Goal: Task Accomplishment & Management: Use online tool/utility

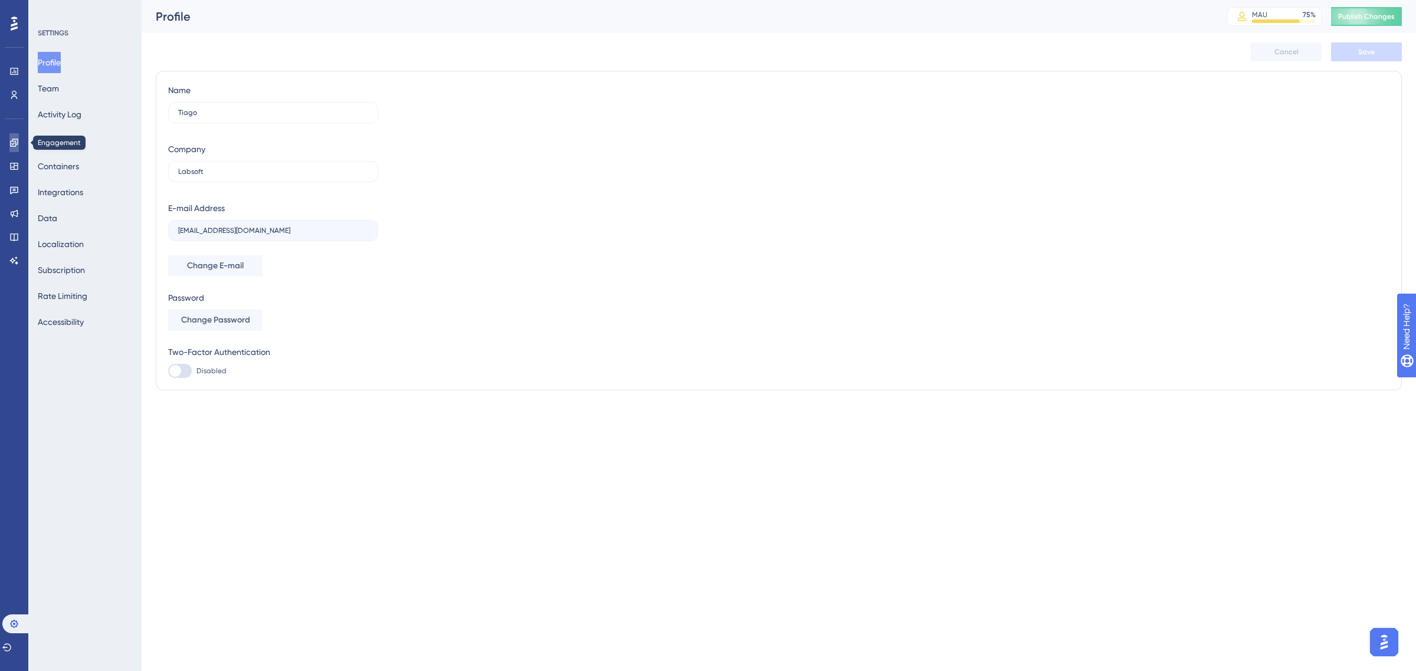
click at [11, 140] on icon at bounding box center [14, 143] width 8 height 8
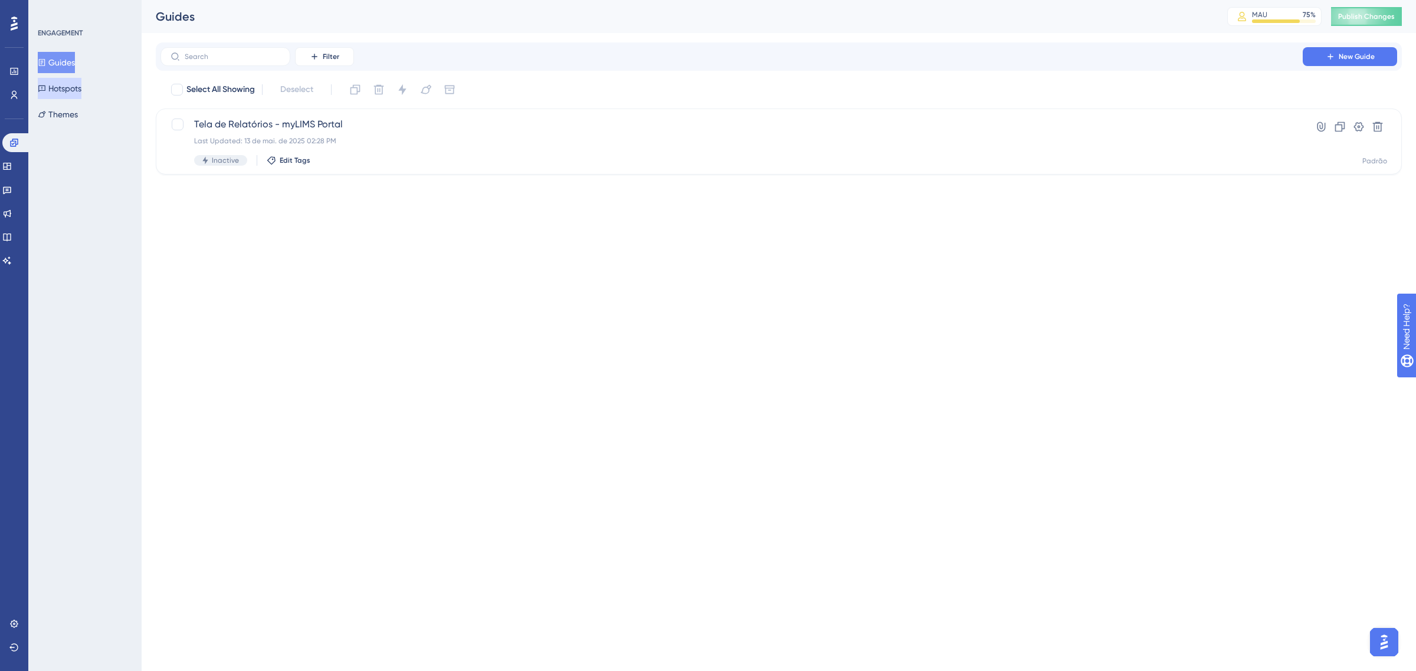
click at [81, 83] on button "Hotspots" at bounding box center [60, 88] width 44 height 21
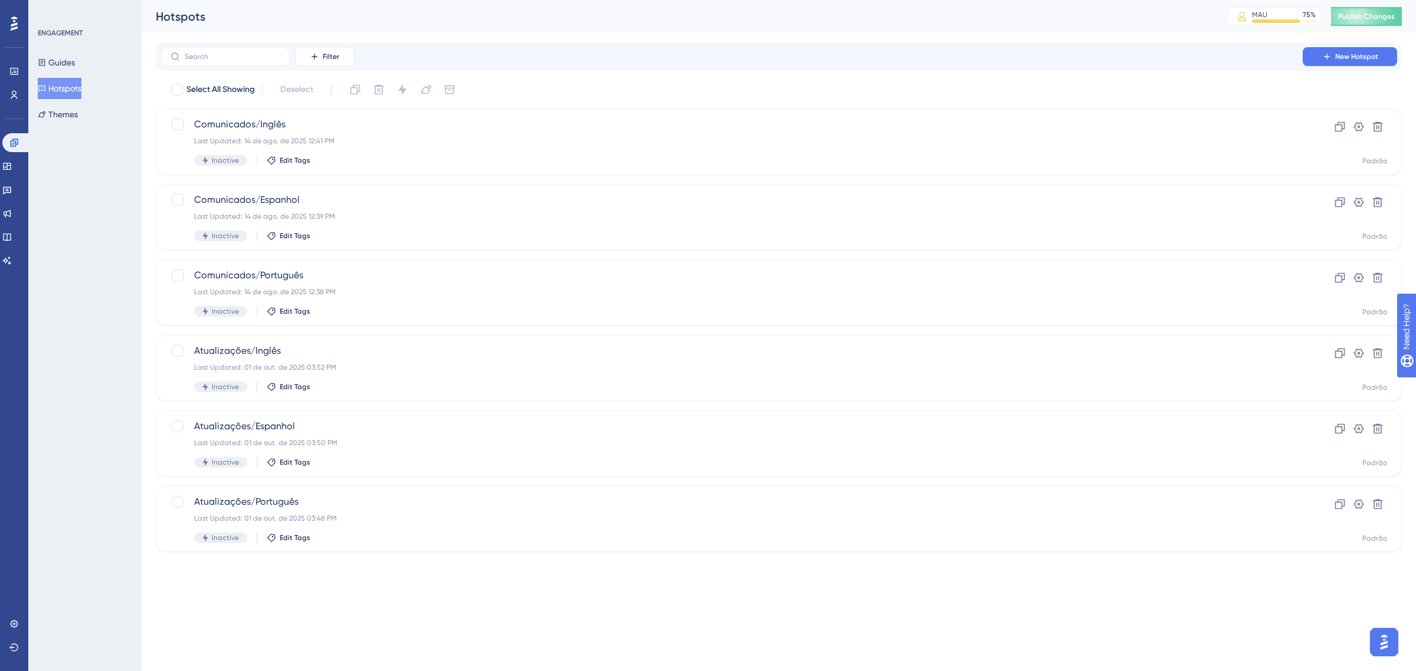
click at [389, 579] on div "Performance Users Engagement Widgets Feedback Product Updates Knowledge Base AI…" at bounding box center [708, 295] width 1416 height 590
click at [1358, 14] on span "Publish Changes" at bounding box center [1366, 16] width 57 height 9
click at [1319, 54] on button "New Hotspot" at bounding box center [1350, 56] width 94 height 19
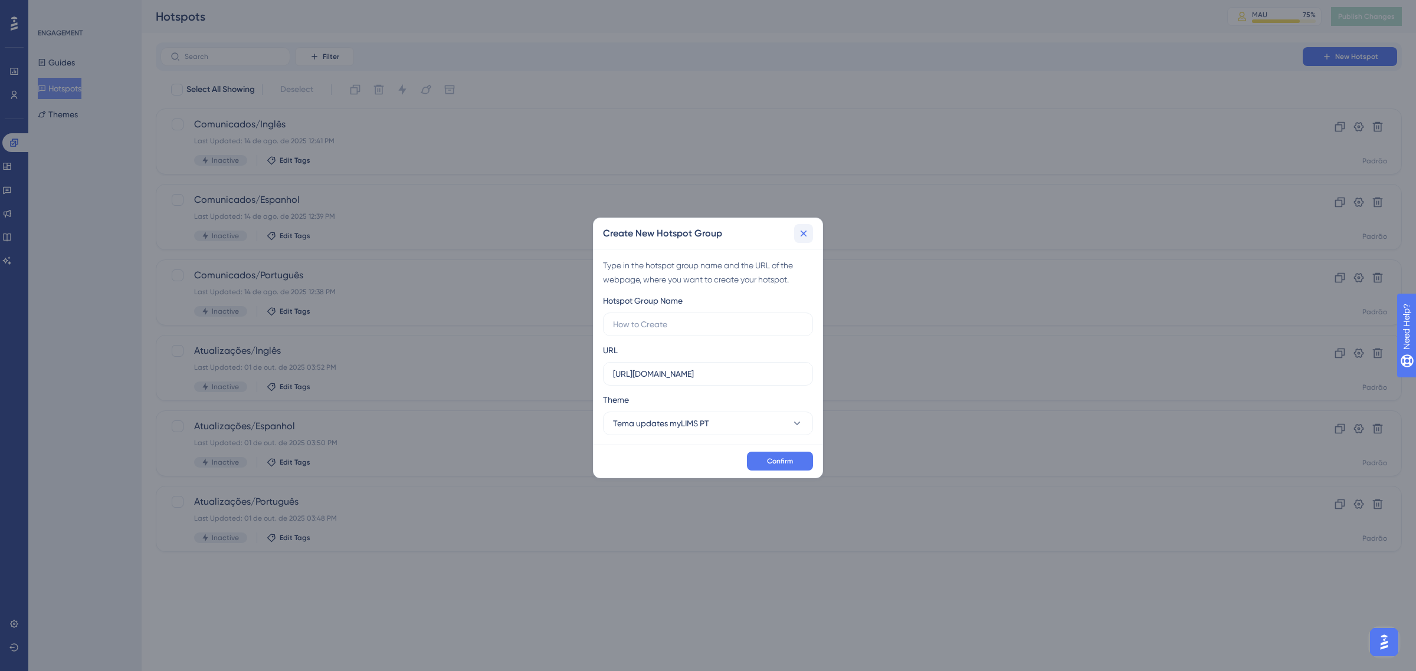
click at [805, 231] on icon at bounding box center [804, 234] width 12 height 12
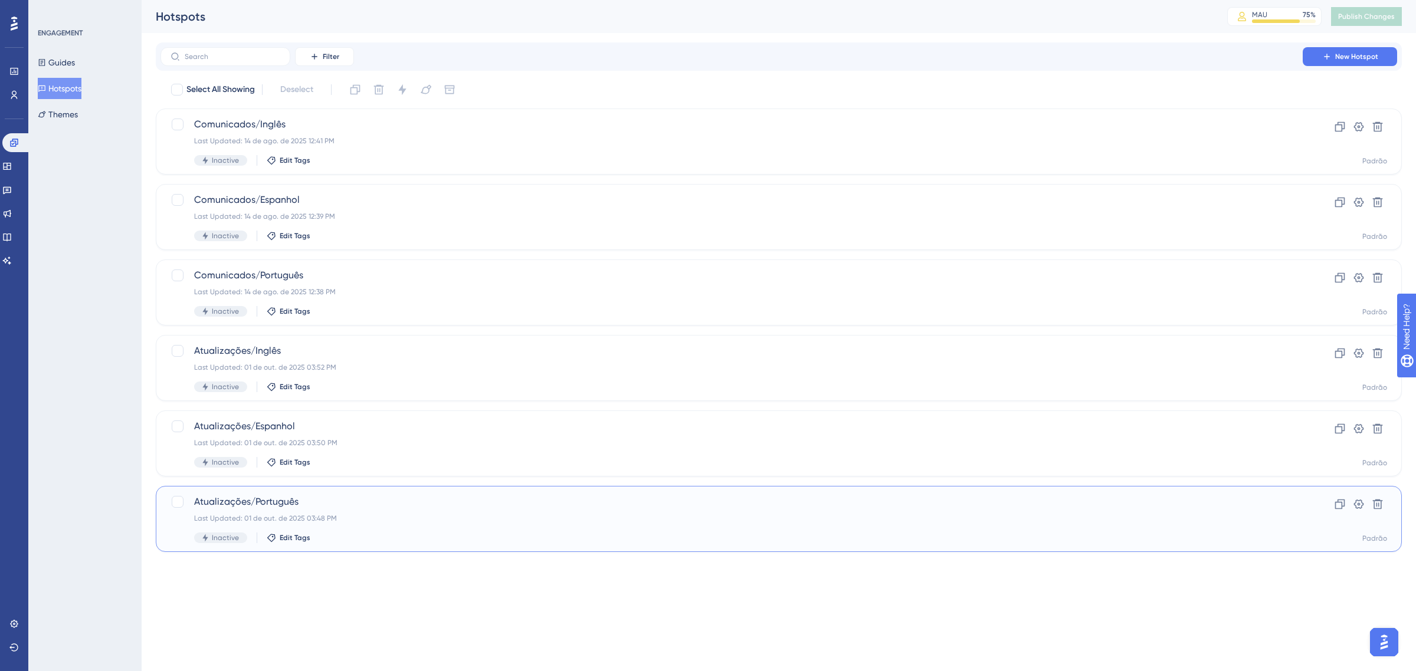
click at [460, 504] on span "Atualizações/Português" at bounding box center [731, 502] width 1075 height 14
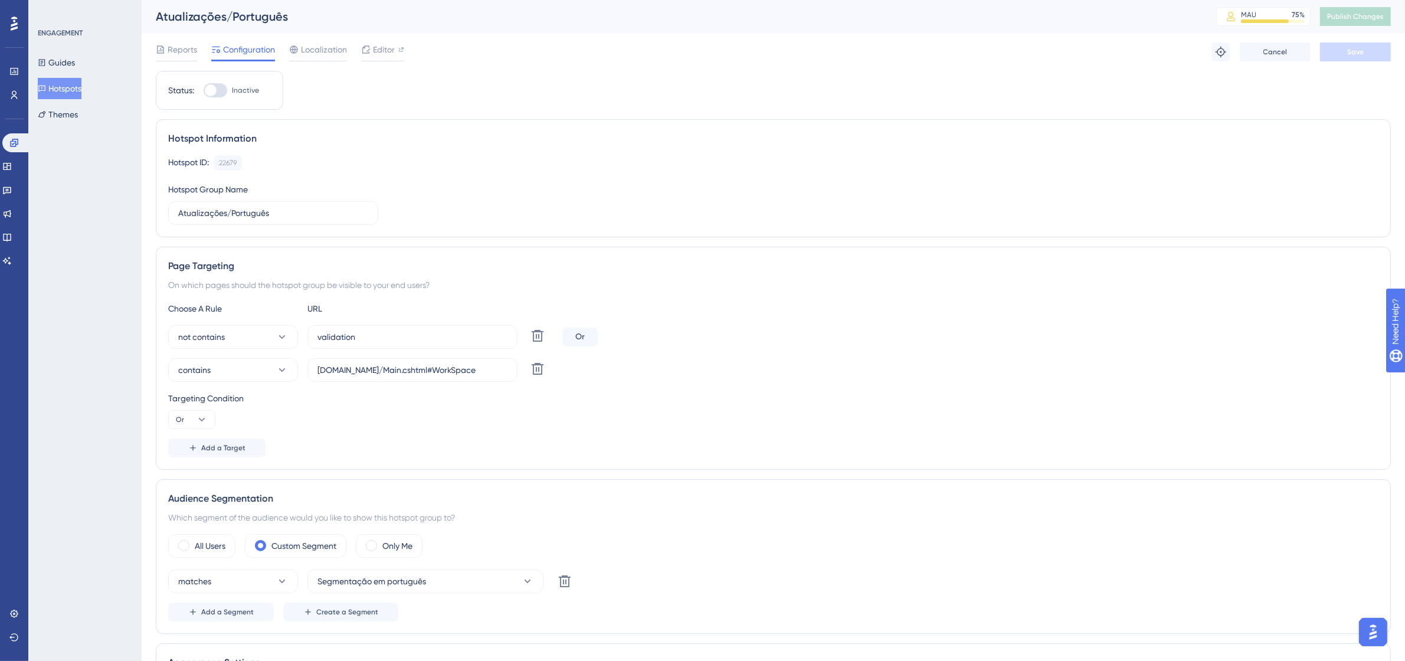
click at [68, 89] on button "Hotspots" at bounding box center [60, 88] width 44 height 21
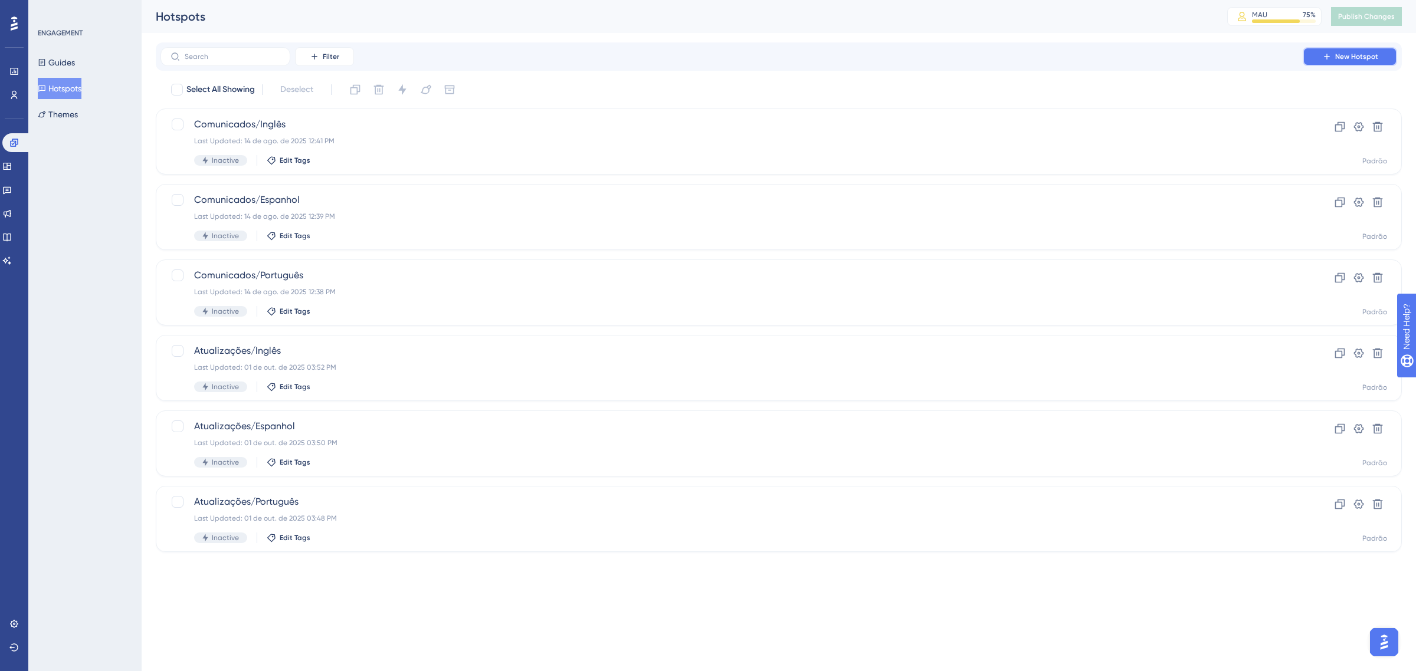
click at [1346, 59] on span "New Hotspot" at bounding box center [1356, 56] width 43 height 9
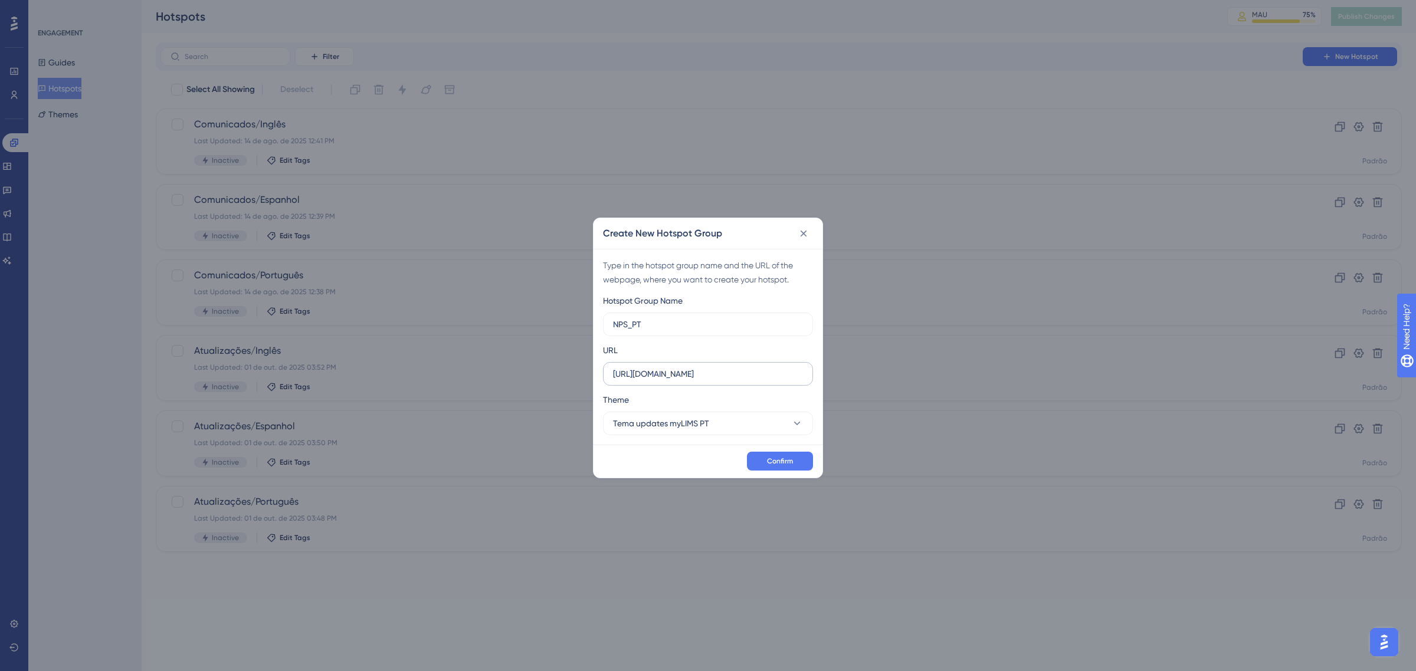
type input "NPS_PT"
drag, startPoint x: 754, startPoint y: 372, endPoint x: 577, endPoint y: 376, distance: 177.1
click at [577, 376] on div "Create New Hotspot Group Type in the hotspot group name and the URL of the webp…" at bounding box center [708, 335] width 1416 height 671
paste input "labsoftinova.mylimsweb.cloud/Main.cshtml#WorkSpace"
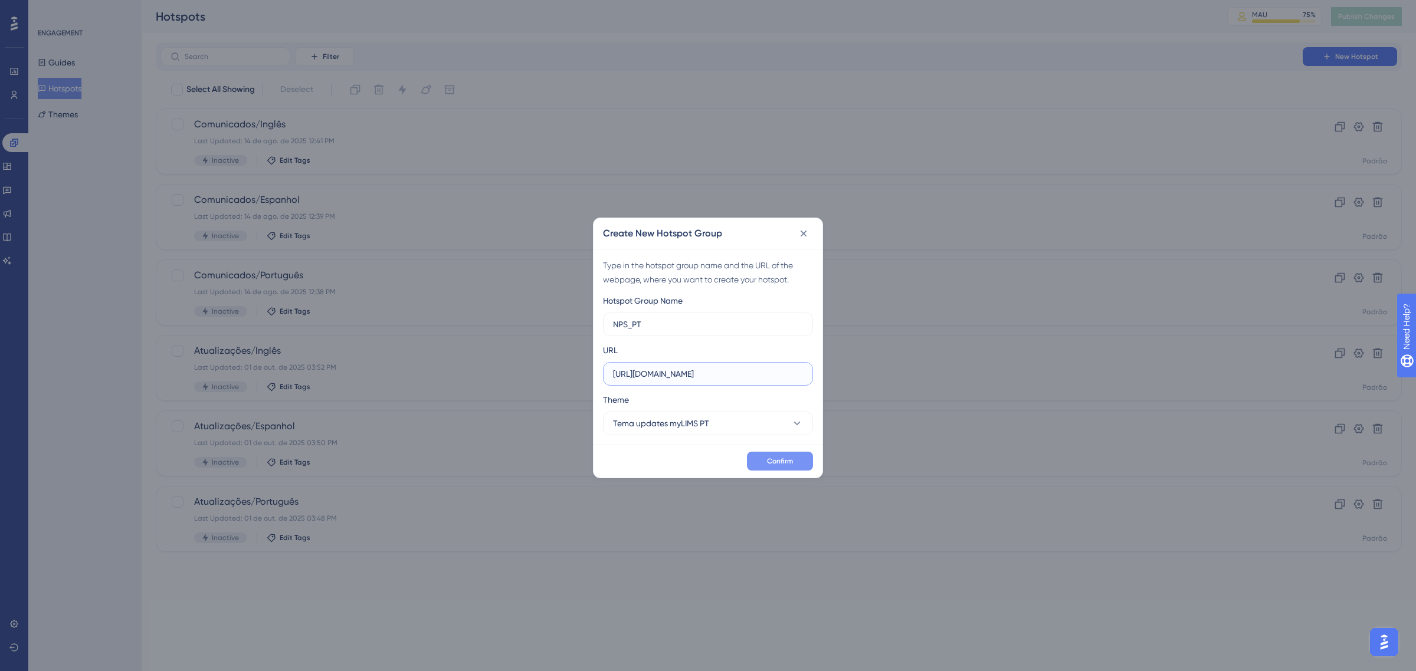
type input "https://labsoftinova.mylimsweb.cloud/Main.cshtml#WorkSpace"
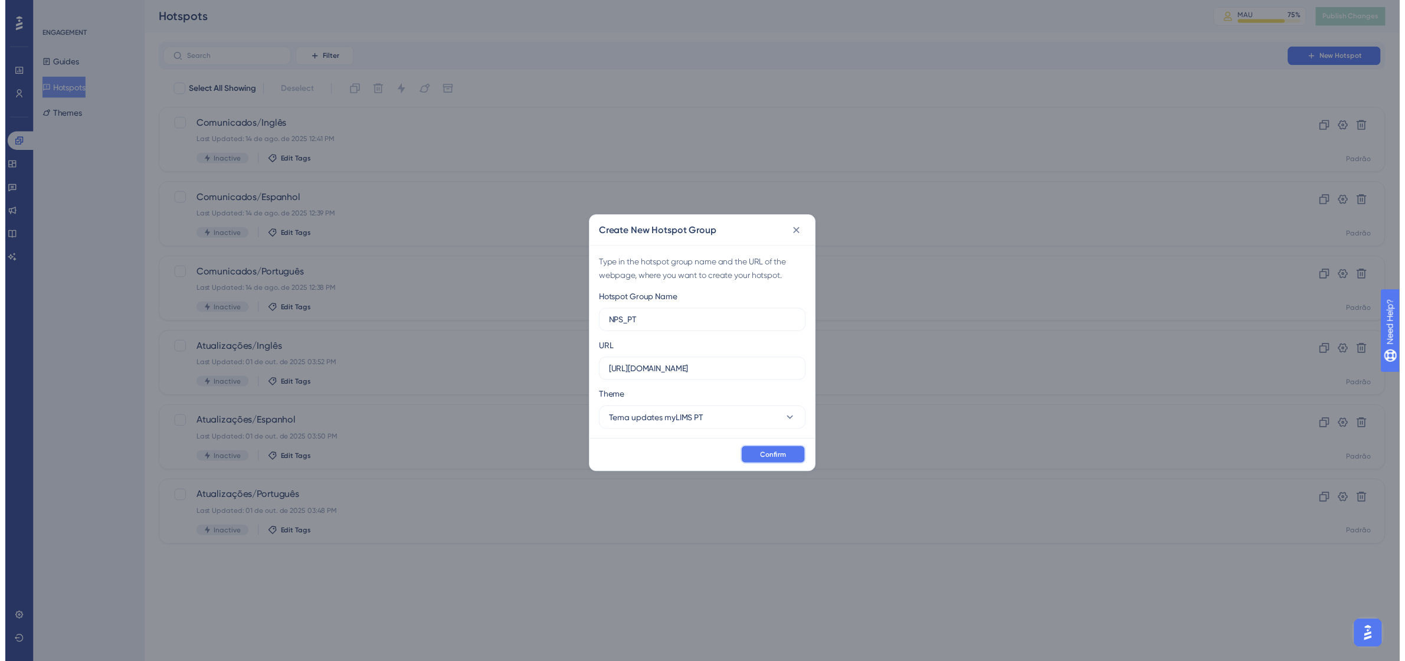
scroll to position [0, 0]
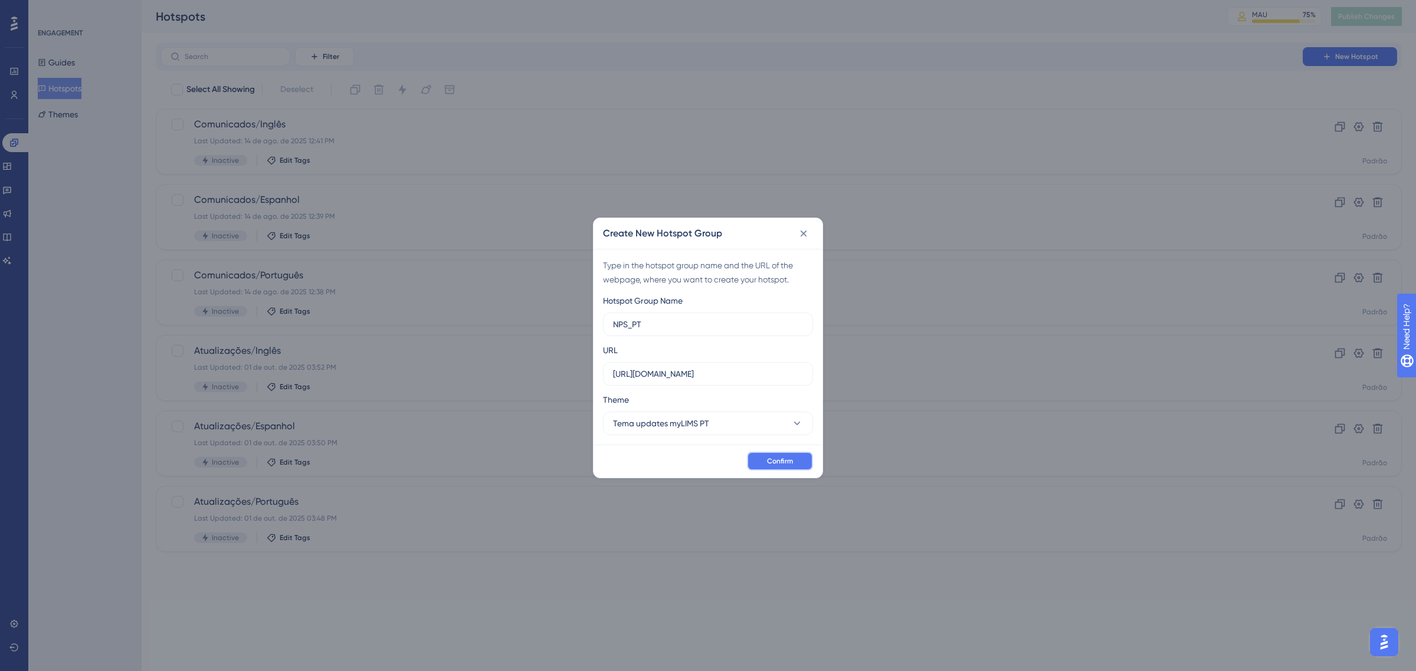
click at [782, 465] on span "Confirm" at bounding box center [780, 461] width 26 height 9
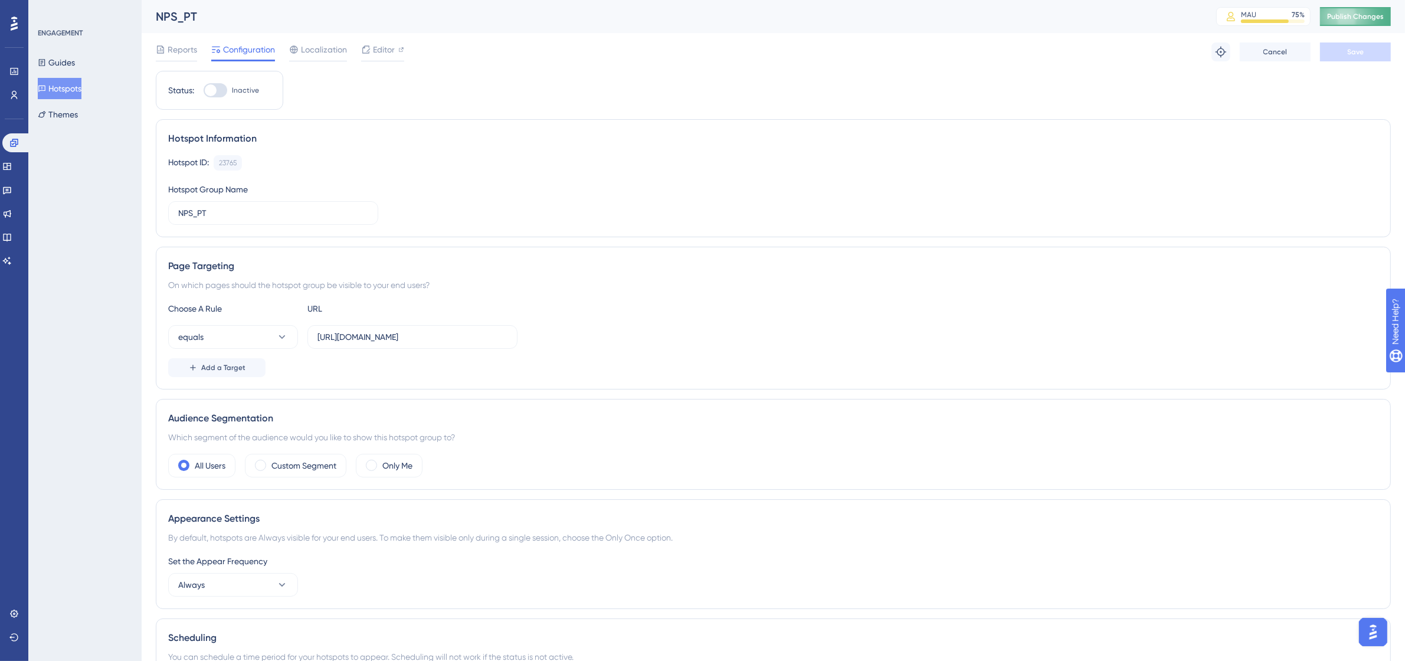
click at [1356, 11] on button "Publish Changes" at bounding box center [1355, 16] width 71 height 19
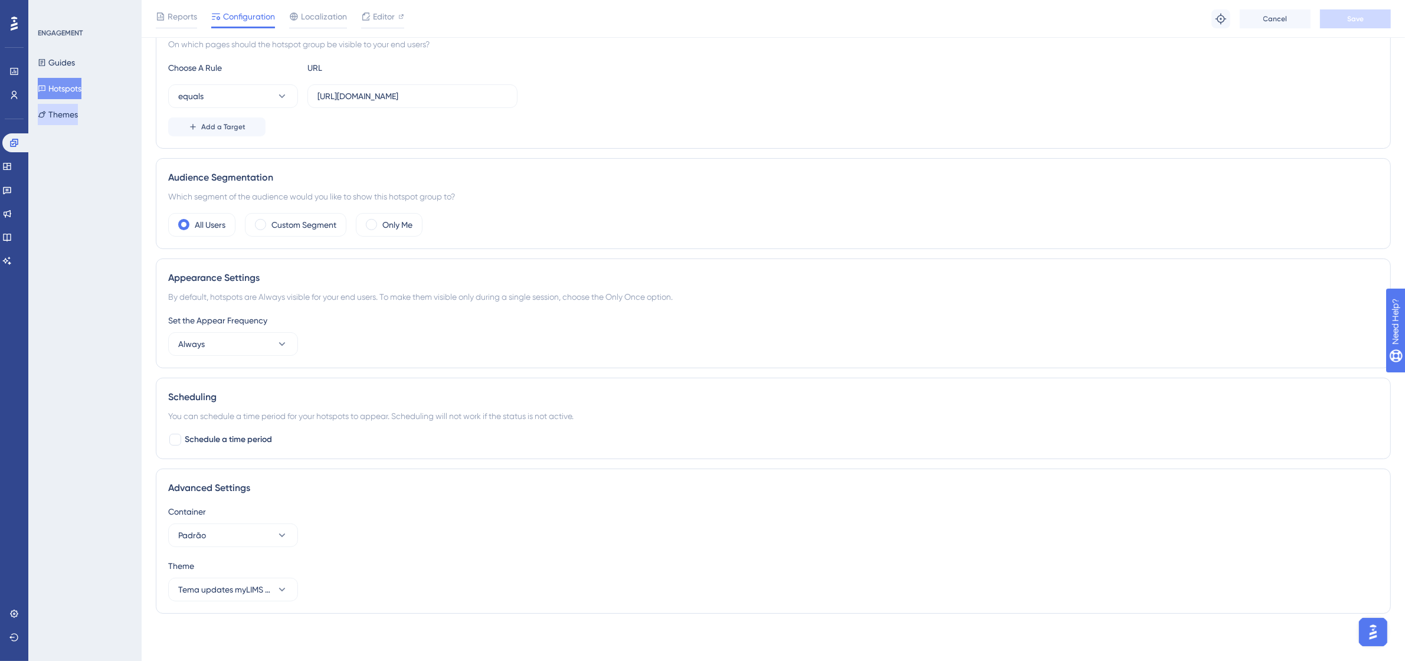
scroll to position [190, 0]
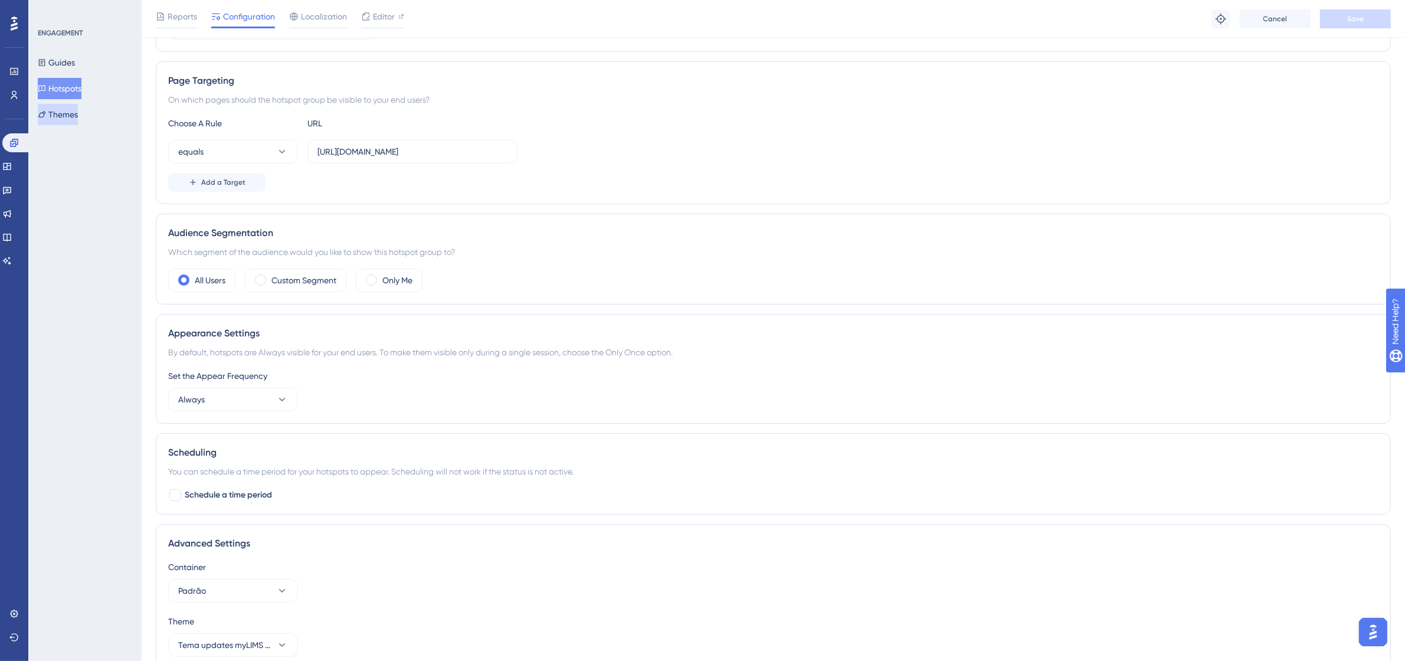
click at [78, 115] on button "Themes" at bounding box center [58, 114] width 40 height 21
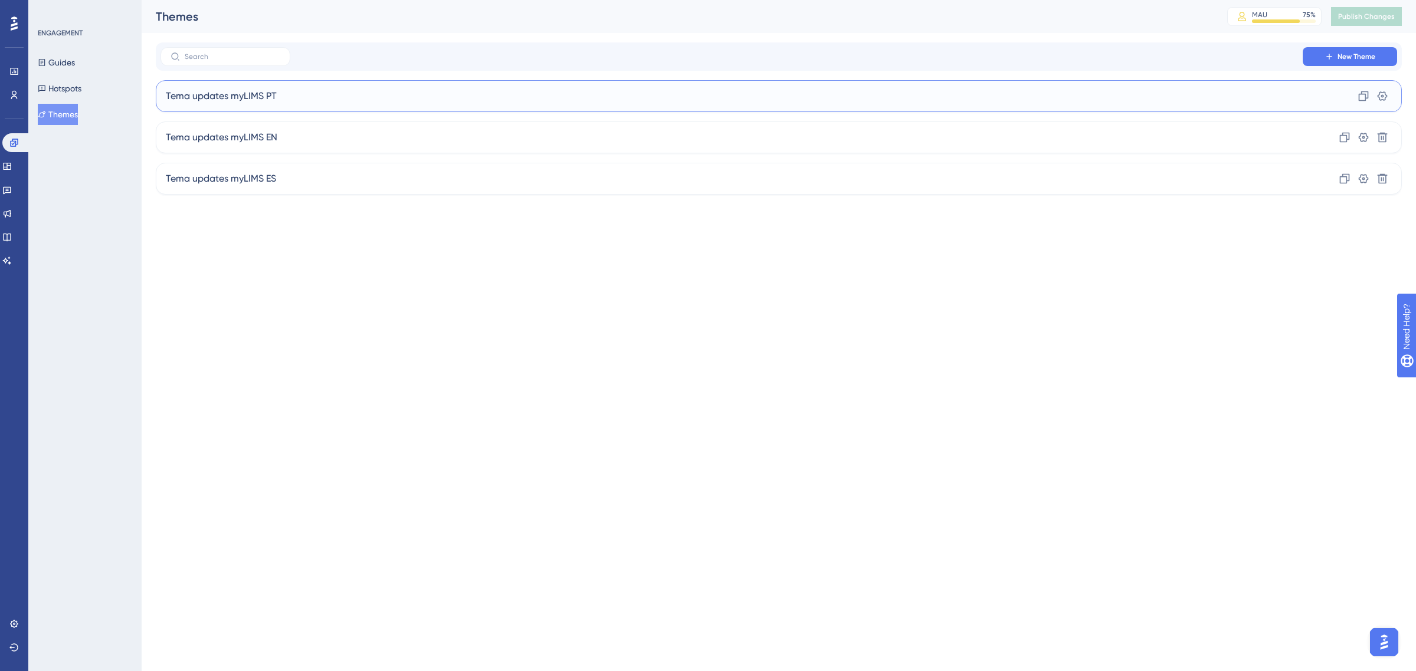
click at [268, 103] on span "Tema updates myLIMS PT" at bounding box center [221, 96] width 111 height 14
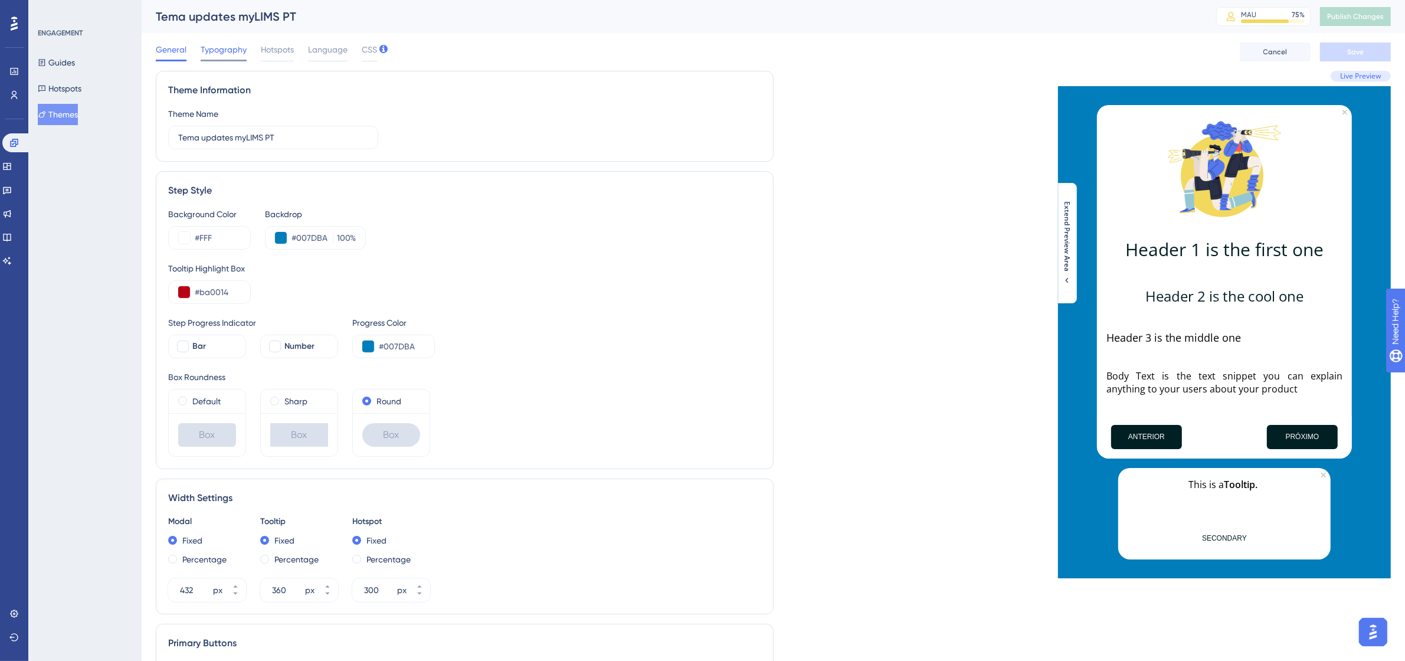
click at [217, 45] on span "Typography" at bounding box center [224, 49] width 46 height 14
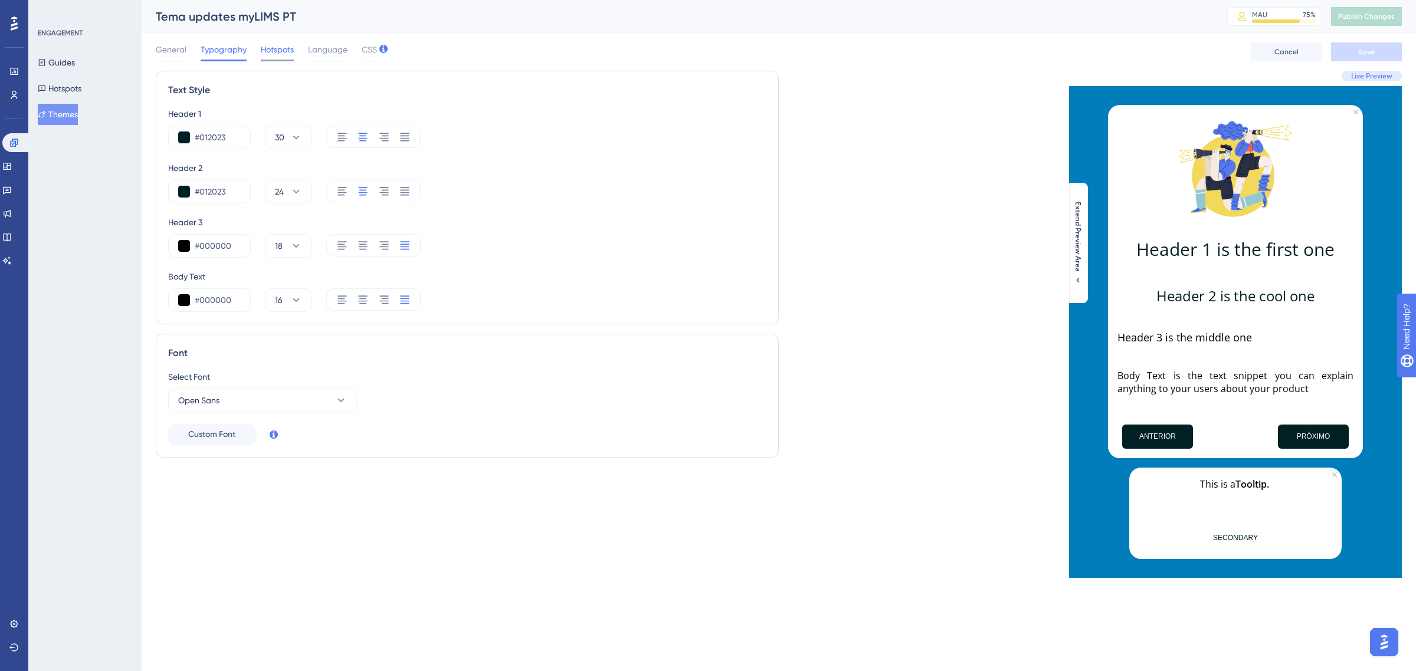
click at [275, 50] on span "Hotspots" at bounding box center [277, 49] width 33 height 14
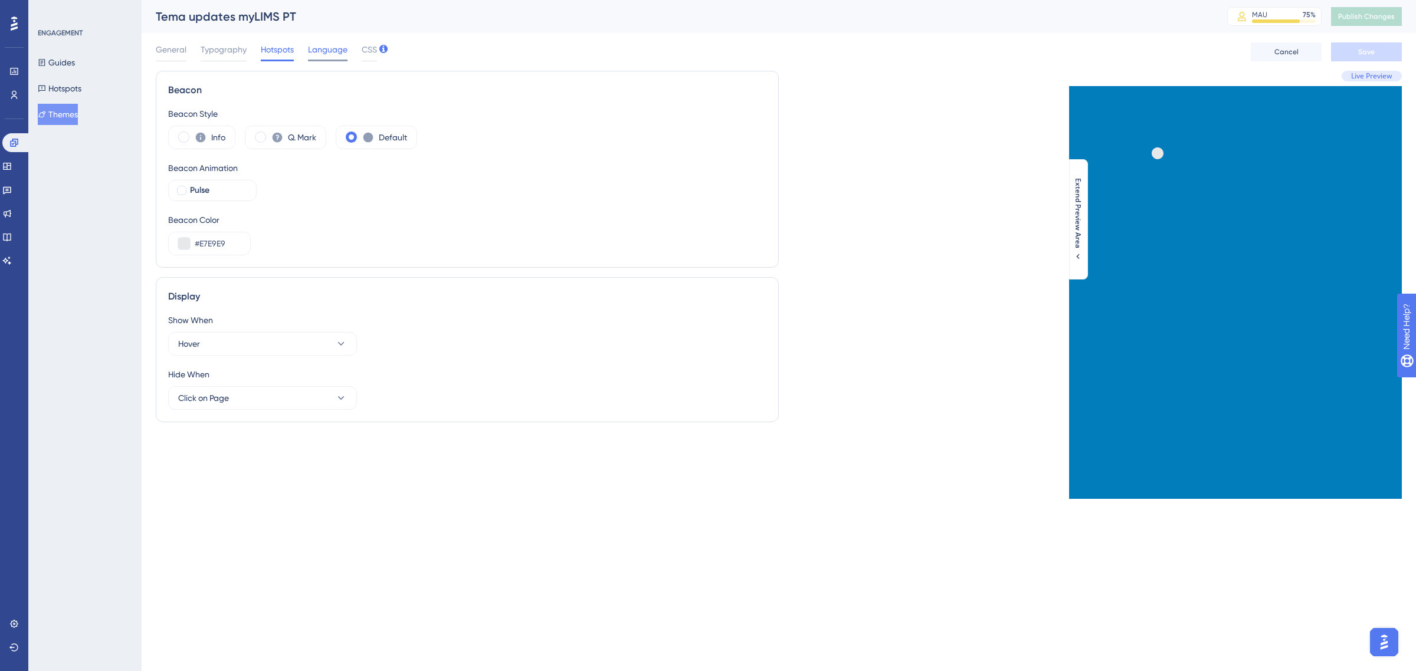
click at [333, 50] on span "Language" at bounding box center [328, 49] width 40 height 14
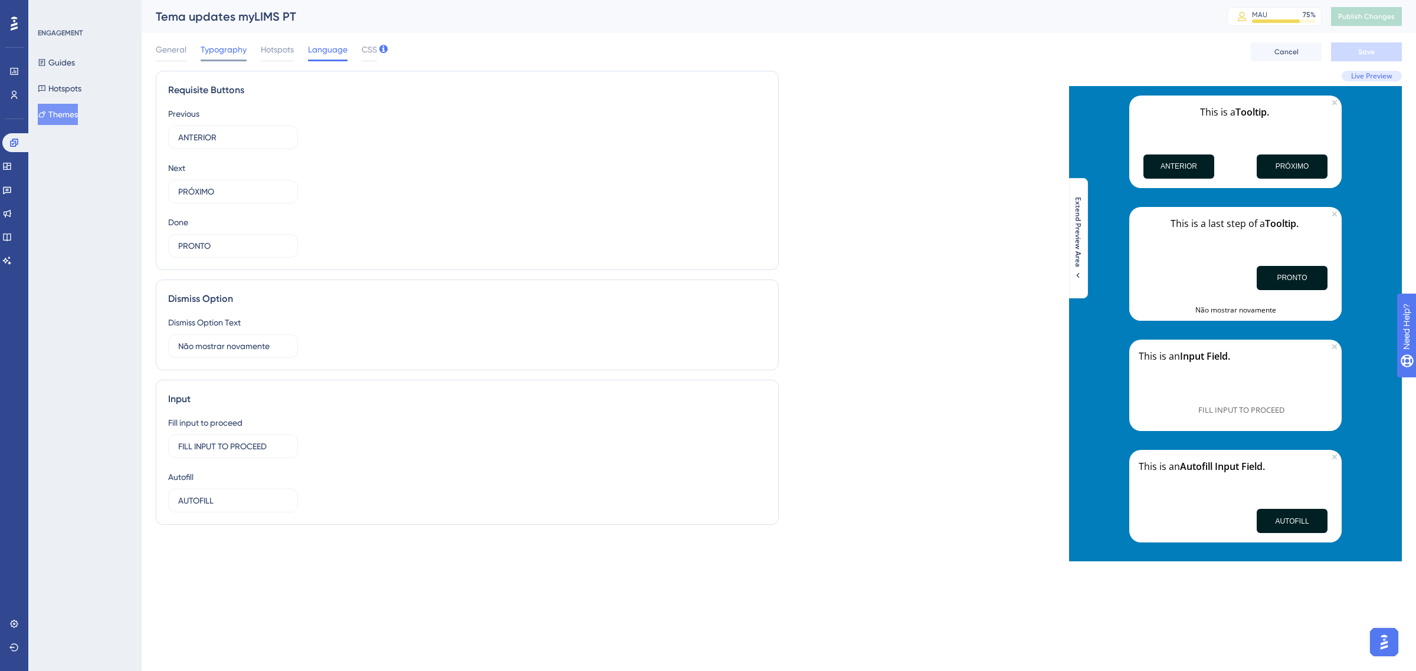
click at [217, 45] on span "Typography" at bounding box center [224, 49] width 46 height 14
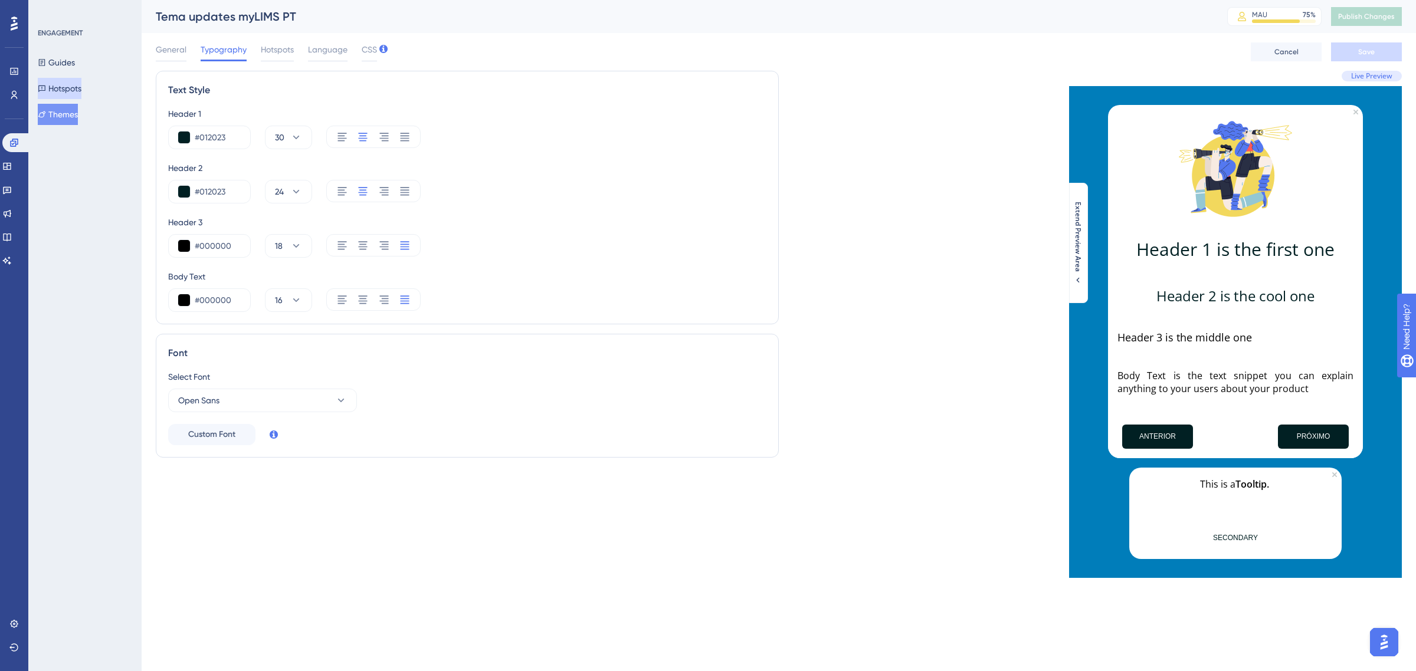
click at [71, 89] on button "Hotspots" at bounding box center [60, 88] width 44 height 21
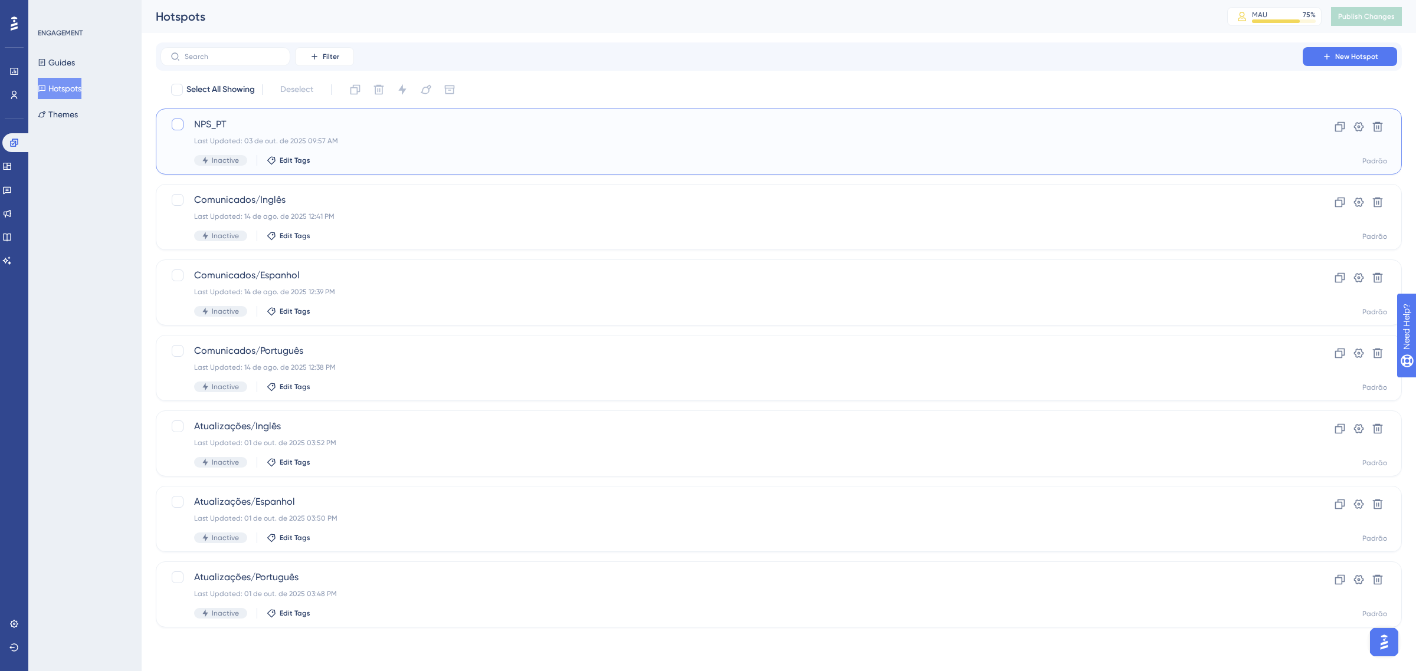
click at [182, 125] on div at bounding box center [178, 125] width 12 height 12
checkbox input "true"
click at [404, 89] on icon at bounding box center [402, 89] width 8 height 11
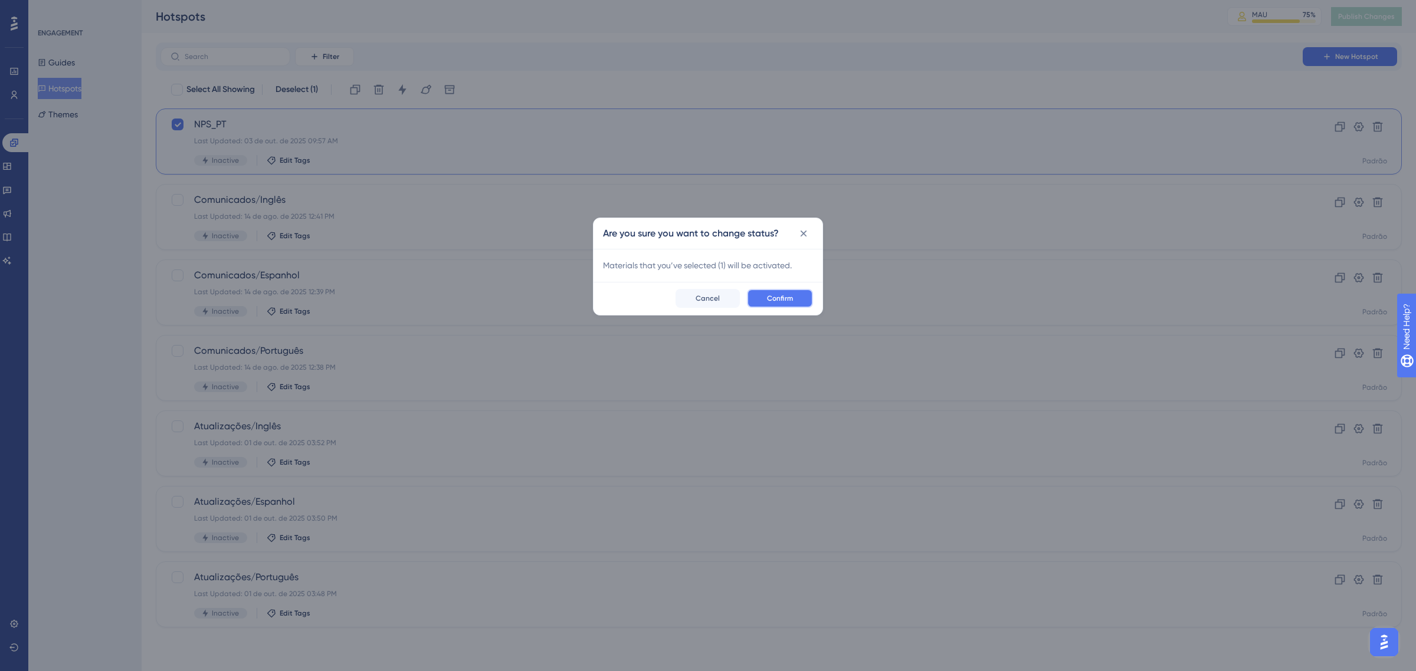
click at [778, 300] on span "Confirm" at bounding box center [780, 298] width 26 height 9
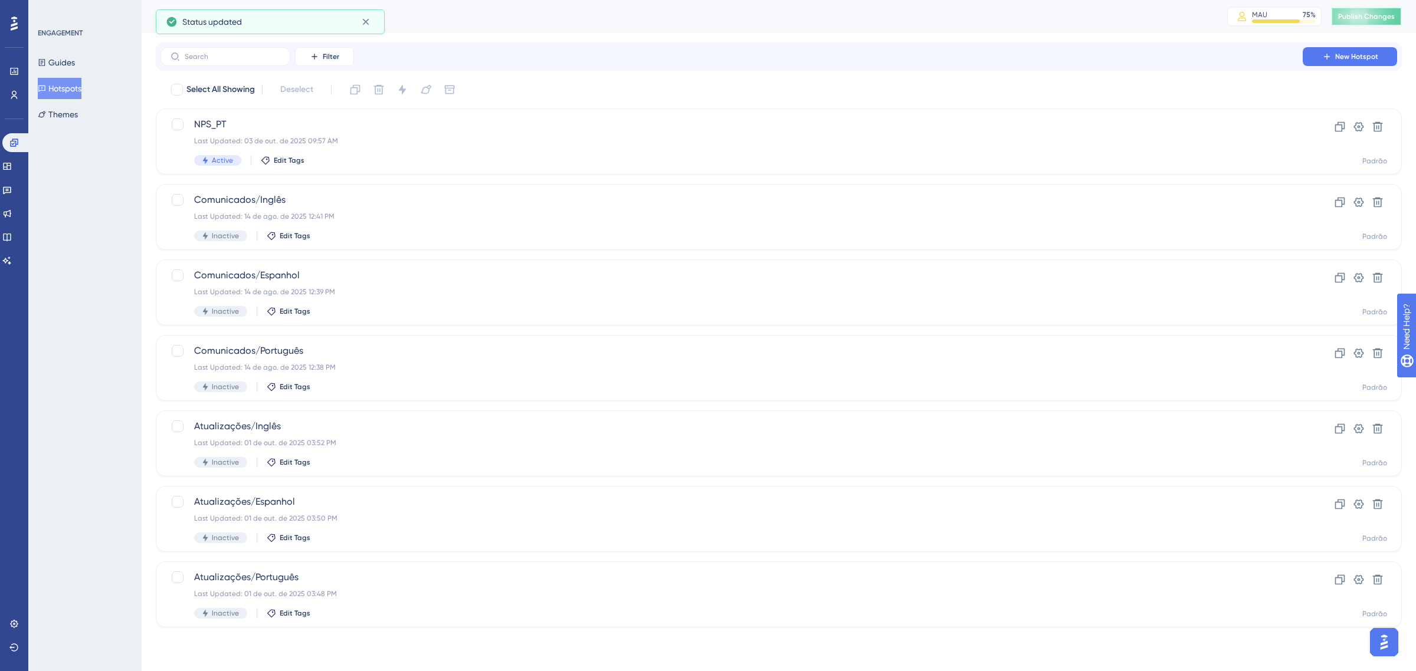
click at [1372, 15] on span "Publish Changes" at bounding box center [1366, 16] width 57 height 9
click at [376, 121] on span "NPS_PT" at bounding box center [731, 124] width 1075 height 14
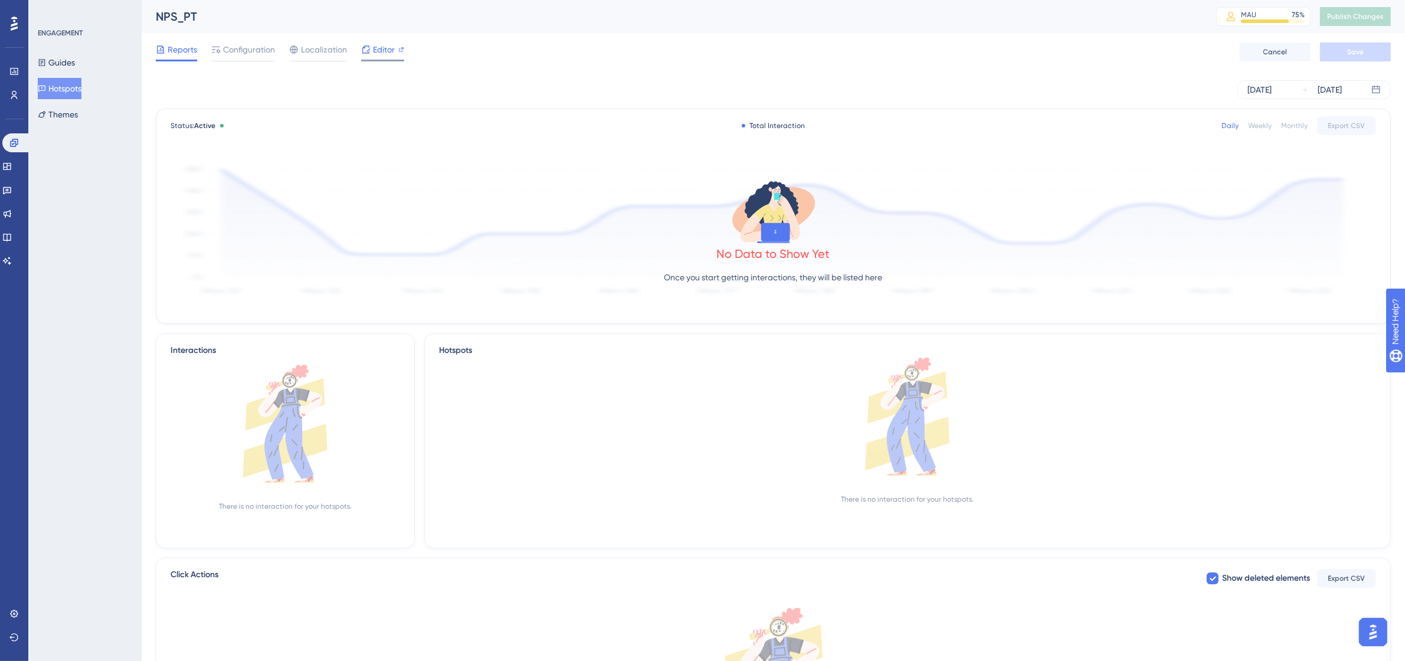
click at [373, 54] on span "Editor" at bounding box center [384, 49] width 22 height 14
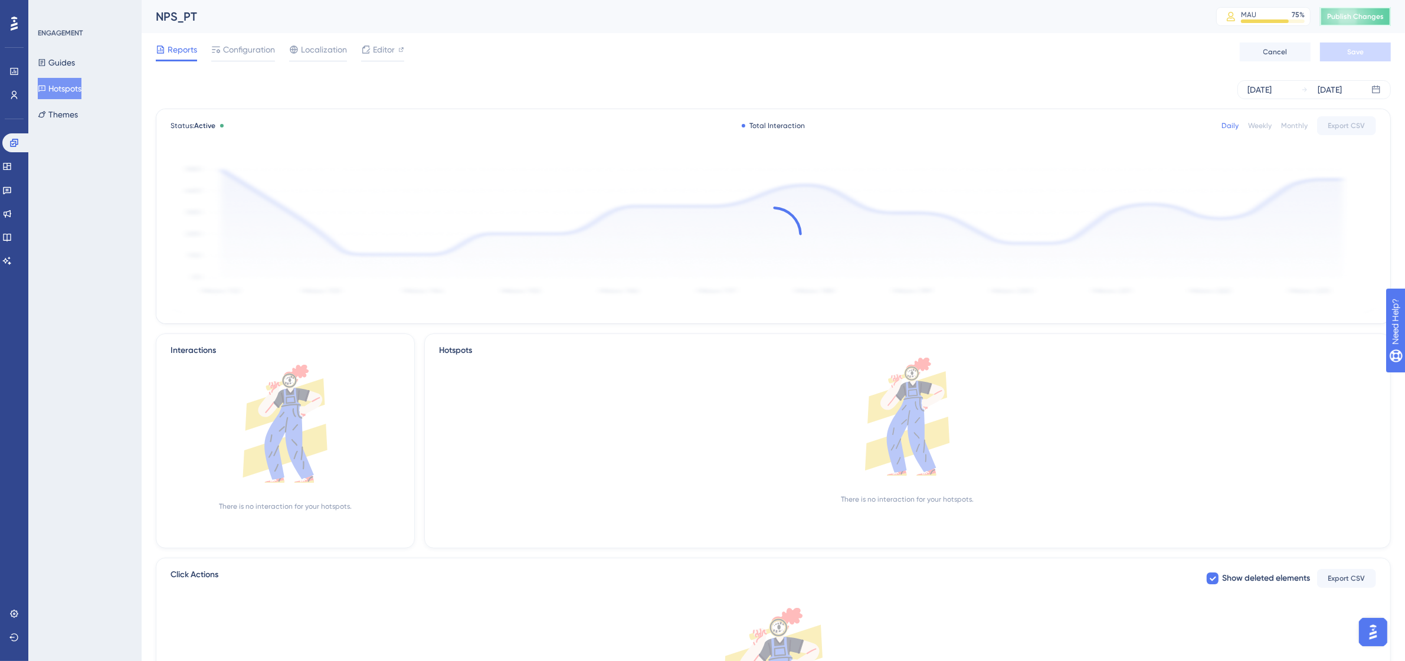
click at [1363, 15] on span "Publish Changes" at bounding box center [1355, 16] width 57 height 9
